Goal: Navigation & Orientation: Find specific page/section

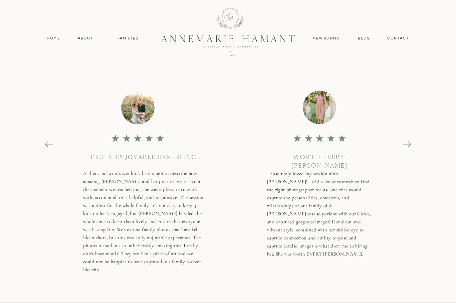
scroll to position [2817, 0]
click at [408, 147] on icon at bounding box center [407, 145] width 9 height 9
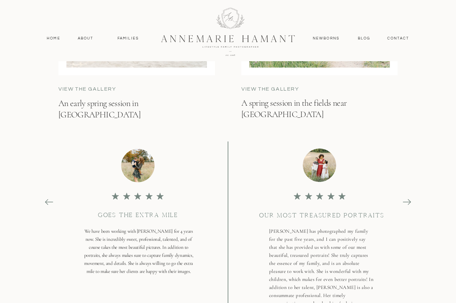
scroll to position [2759, 0]
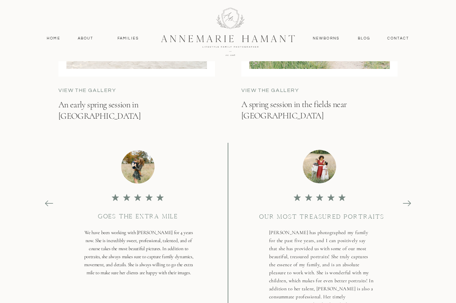
click at [408, 205] on icon at bounding box center [407, 202] width 9 height 9
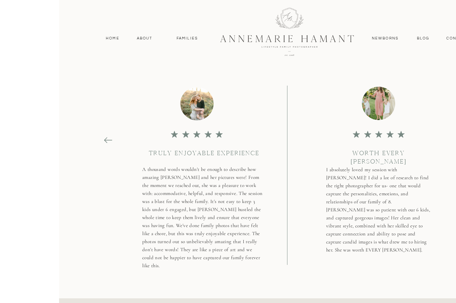
scroll to position [2824, 0]
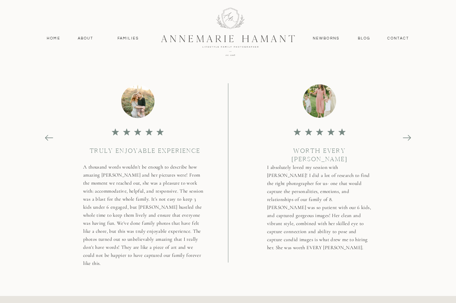
click at [411, 138] on icon at bounding box center [407, 137] width 8 height 1
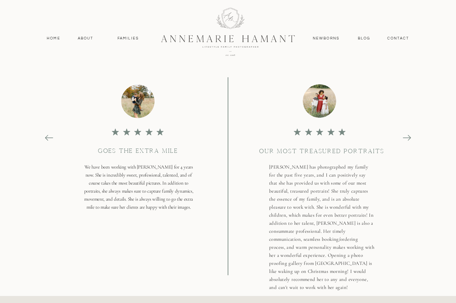
click at [411, 138] on icon at bounding box center [407, 137] width 9 height 9
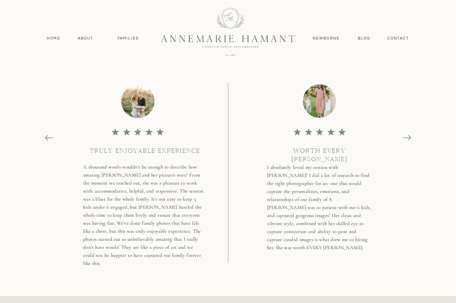
click at [411, 139] on icon at bounding box center [407, 137] width 9 height 9
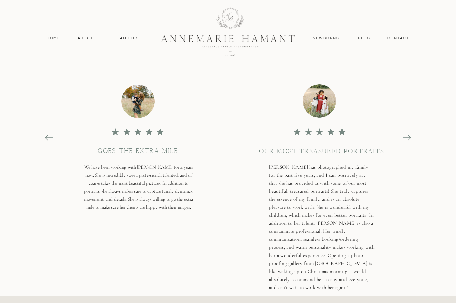
click at [411, 139] on icon at bounding box center [407, 137] width 9 height 9
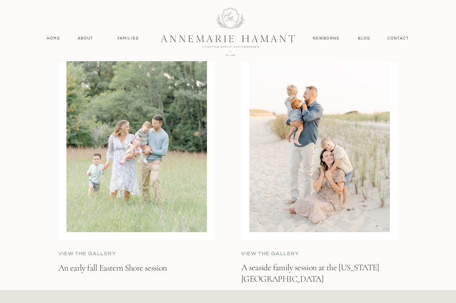
scroll to position [2065, 0]
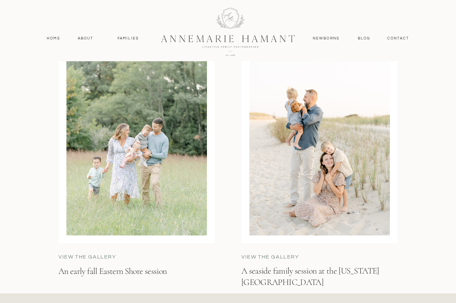
click at [266, 254] on p "view the gallery" at bounding box center [292, 257] width 101 height 8
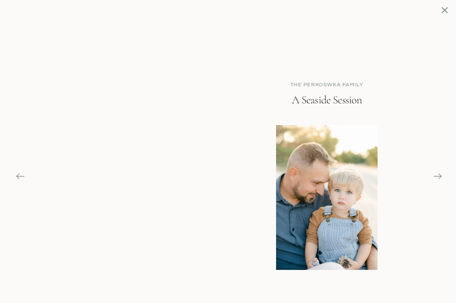
scroll to position [2273, 0]
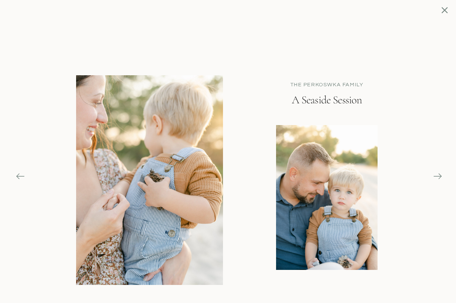
click at [441, 176] on icon at bounding box center [438, 176] width 8 height 1
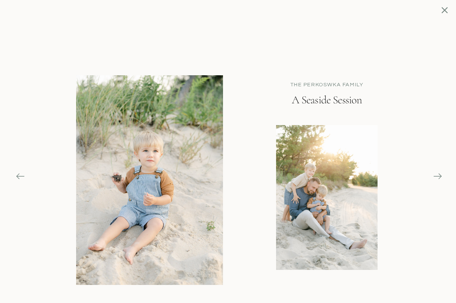
click at [439, 175] on icon at bounding box center [437, 175] width 9 height 9
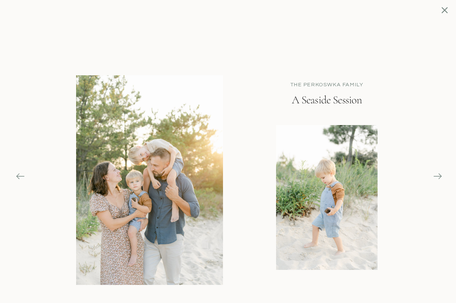
click at [439, 173] on icon at bounding box center [437, 175] width 9 height 9
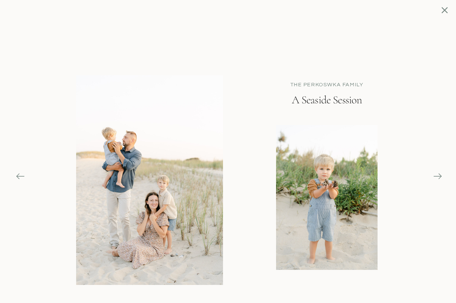
click at [442, 175] on icon at bounding box center [437, 175] width 9 height 9
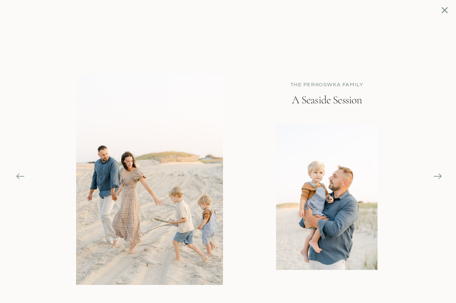
click at [442, 172] on icon at bounding box center [437, 175] width 9 height 9
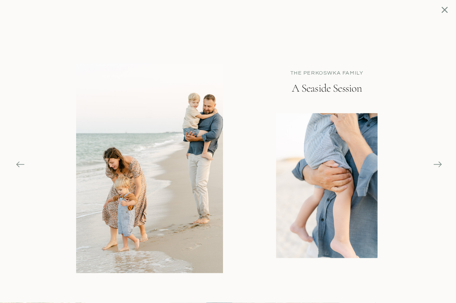
scroll to position [2426, 0]
click at [447, 9] on icon at bounding box center [445, 10] width 11 height 11
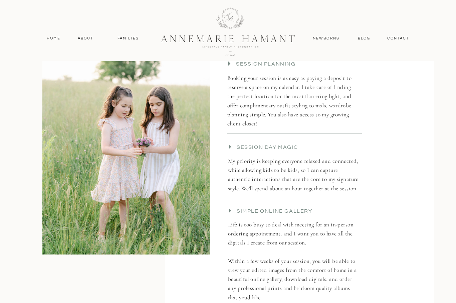
scroll to position [1383, 0]
click at [130, 38] on nav "Families" at bounding box center [128, 38] width 30 height 6
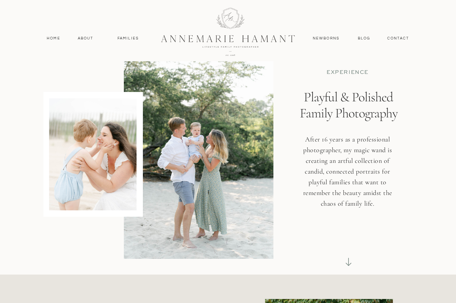
scroll to position [0, 0]
